Goal: Find specific page/section

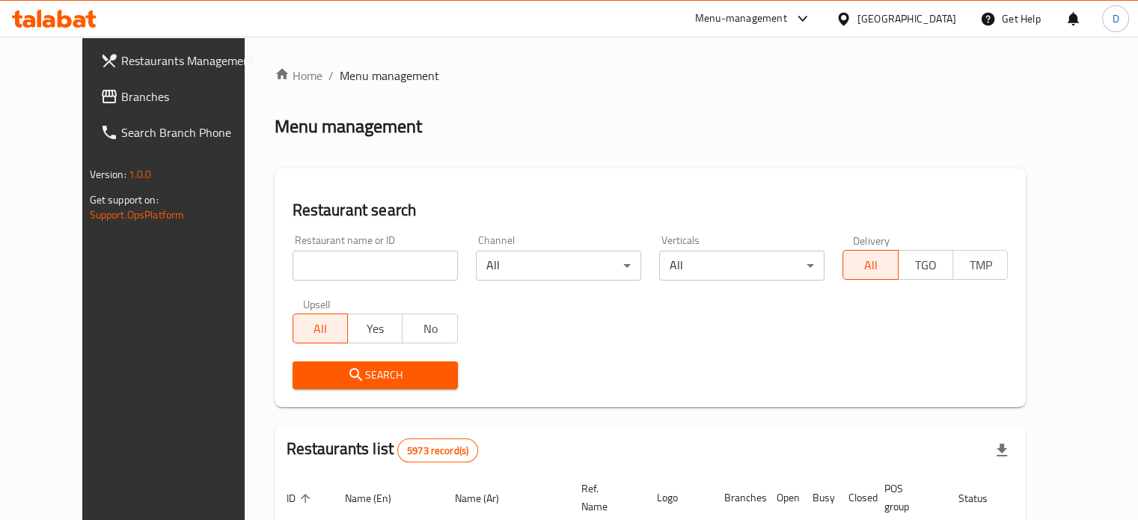
click at [378, 259] on input "search" at bounding box center [375, 266] width 165 height 30
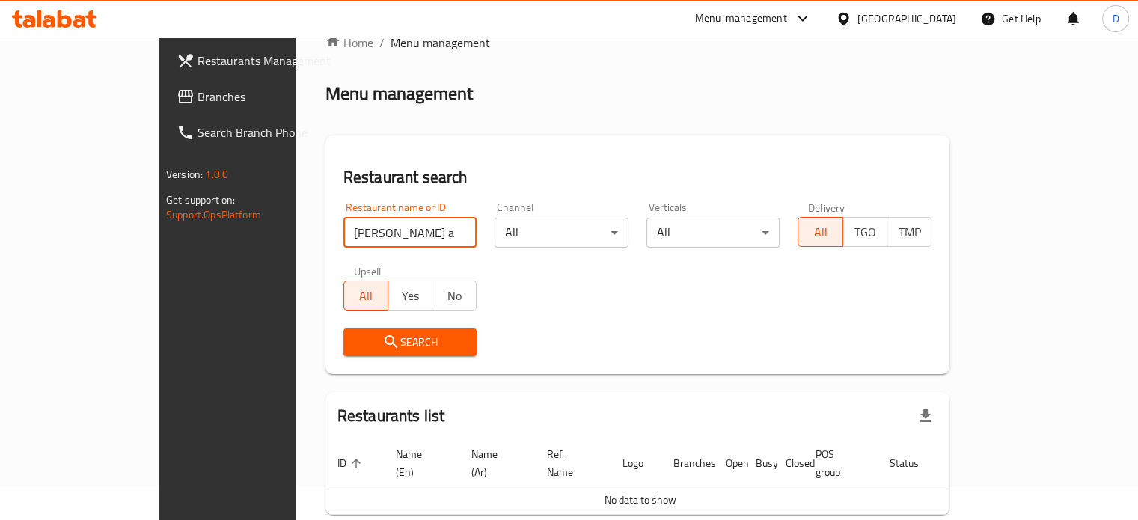
scroll to position [91, 0]
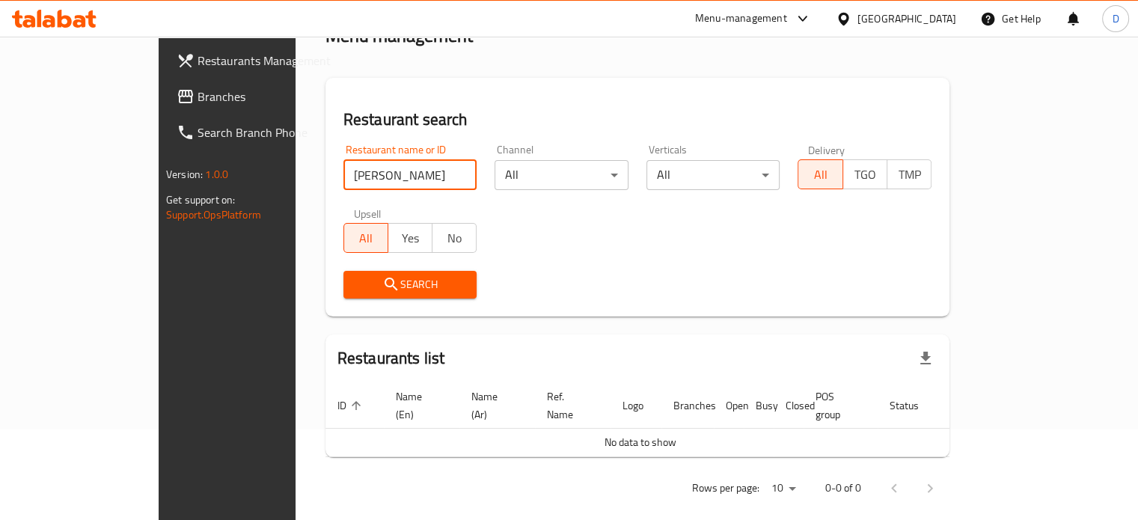
type input "joe"
click button "Search" at bounding box center [410, 285] width 134 height 28
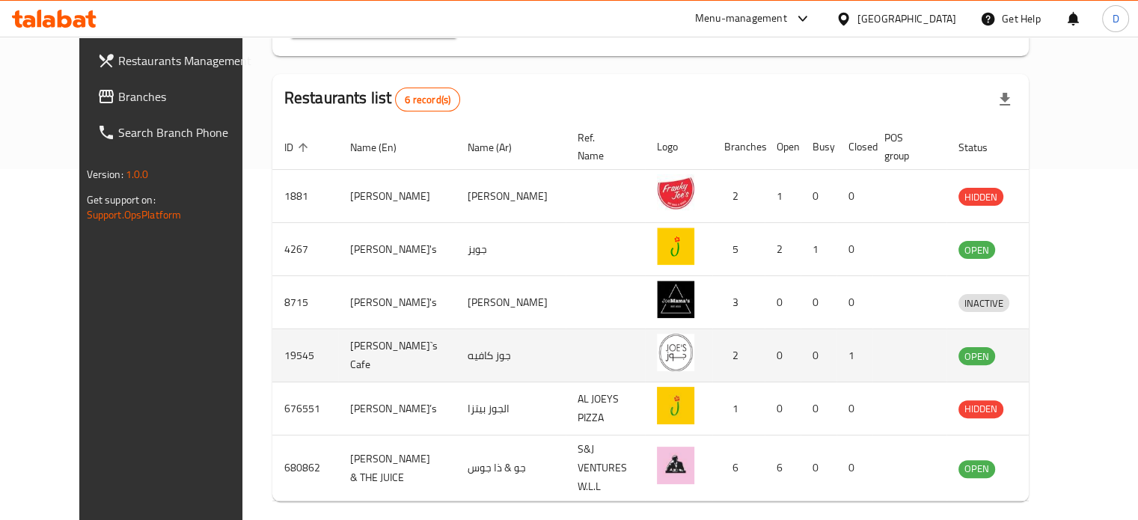
scroll to position [380, 0]
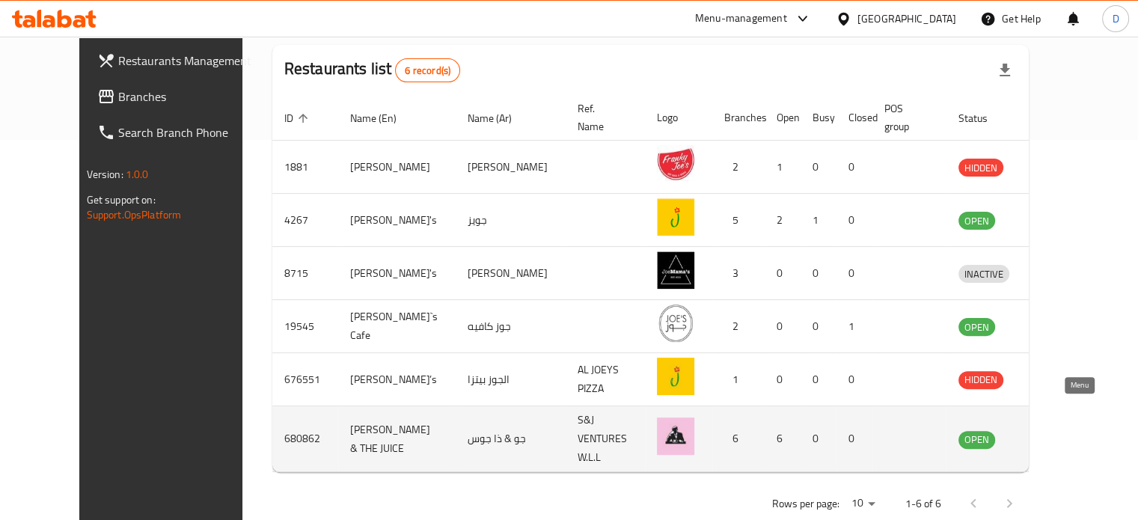
click at [1057, 433] on icon "enhanced table" at bounding box center [1048, 439] width 16 height 13
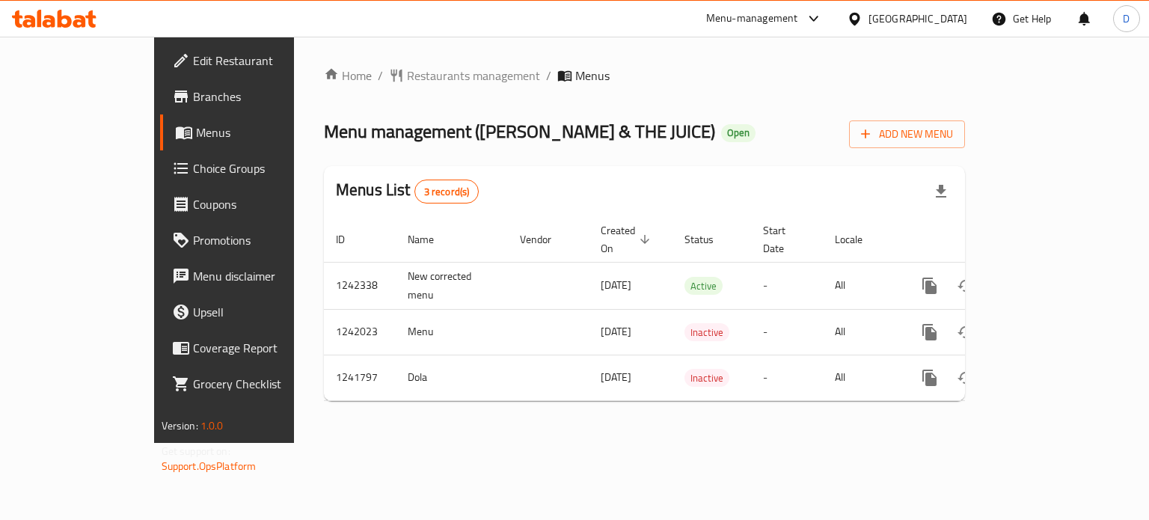
click at [193, 100] on span "Branches" at bounding box center [263, 97] width 141 height 18
click at [193, 103] on span "Branches" at bounding box center [263, 97] width 141 height 18
